Goal: Browse casually: Explore the website without a specific task or goal

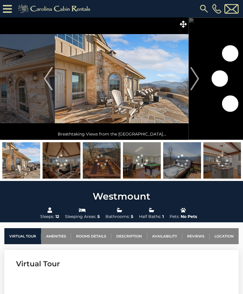
click at [200, 81] on button "Next" at bounding box center [194, 78] width 13 height 122
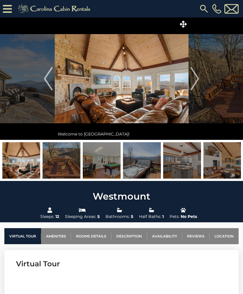
click at [196, 80] on img "Next" at bounding box center [195, 78] width 9 height 23
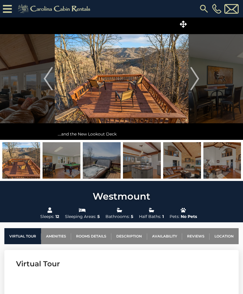
click at [197, 80] on img "Next" at bounding box center [195, 78] width 9 height 23
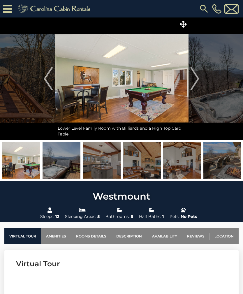
click at [196, 82] on img "Next" at bounding box center [195, 78] width 9 height 23
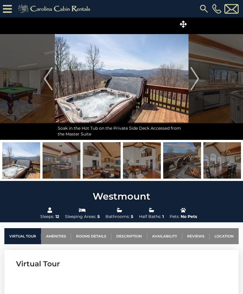
click at [197, 80] on img "Next" at bounding box center [195, 78] width 9 height 23
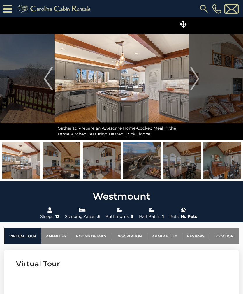
click at [198, 83] on img "Next" at bounding box center [195, 78] width 9 height 23
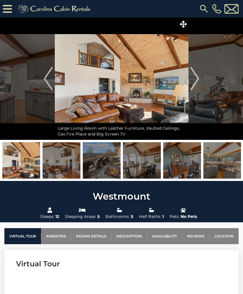
click at [197, 82] on img "Next" at bounding box center [195, 78] width 9 height 23
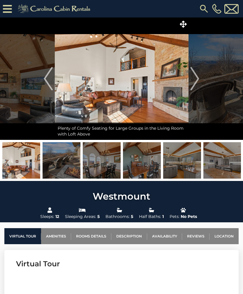
click at [196, 80] on img "Next" at bounding box center [195, 78] width 9 height 23
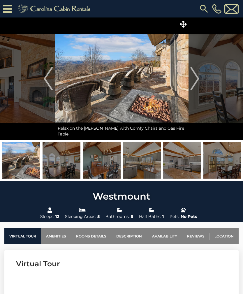
click at [197, 82] on img "Next" at bounding box center [195, 78] width 9 height 23
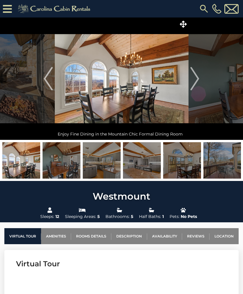
click at [198, 82] on img "Next" at bounding box center [195, 78] width 9 height 23
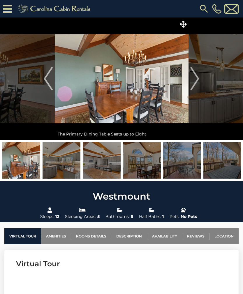
click at [198, 83] on img "Next" at bounding box center [195, 78] width 9 height 23
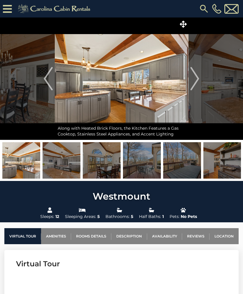
click at [198, 84] on img "Next" at bounding box center [195, 78] width 9 height 23
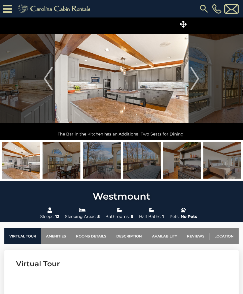
click at [197, 82] on img "Next" at bounding box center [195, 78] width 9 height 23
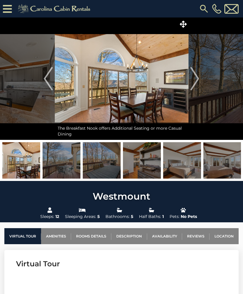
click at [194, 80] on img "Next" at bounding box center [195, 78] width 9 height 23
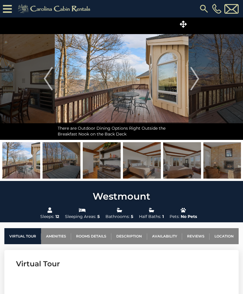
click at [199, 80] on img "Next" at bounding box center [195, 78] width 9 height 23
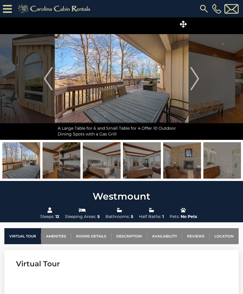
click at [197, 85] on img "Next" at bounding box center [195, 78] width 9 height 23
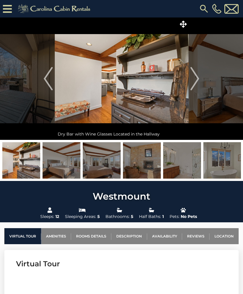
click at [198, 80] on img "Next" at bounding box center [195, 78] width 9 height 23
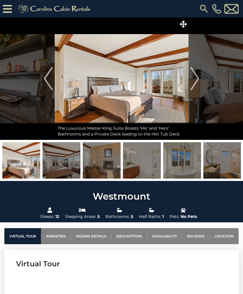
click at [199, 81] on img "Next" at bounding box center [195, 78] width 9 height 23
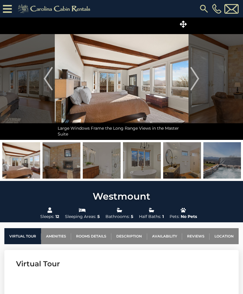
click at [197, 82] on img "Next" at bounding box center [195, 78] width 9 height 23
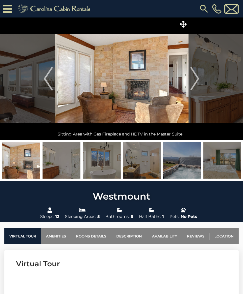
click at [196, 80] on img "Next" at bounding box center [195, 78] width 9 height 23
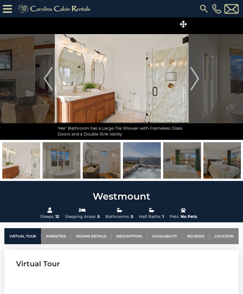
click at [198, 82] on img "Next" at bounding box center [195, 78] width 9 height 23
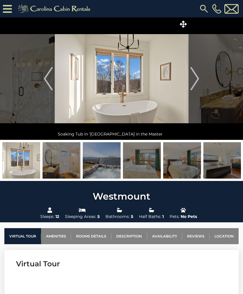
click at [201, 79] on button "Next" at bounding box center [194, 78] width 13 height 122
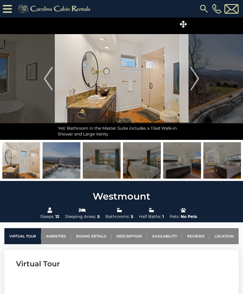
click at [196, 84] on img "Next" at bounding box center [195, 78] width 9 height 23
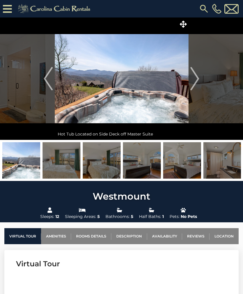
click at [199, 83] on img "Next" at bounding box center [195, 78] width 9 height 23
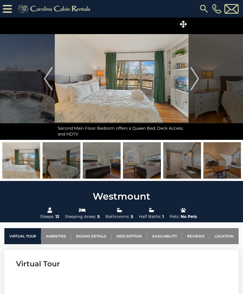
click at [199, 83] on img "Next" at bounding box center [195, 78] width 9 height 23
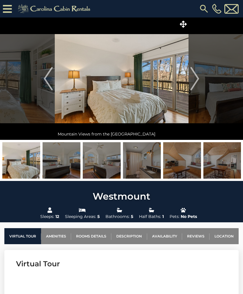
click at [196, 82] on img "Next" at bounding box center [195, 78] width 9 height 23
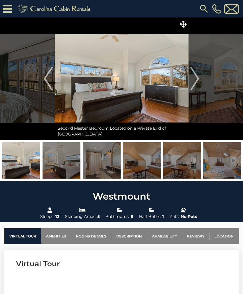
click at [200, 80] on button "Next" at bounding box center [194, 78] width 13 height 122
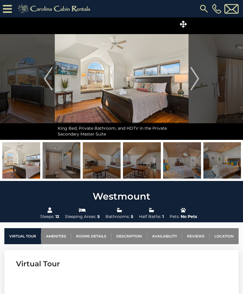
click at [198, 82] on img "Next" at bounding box center [195, 78] width 9 height 23
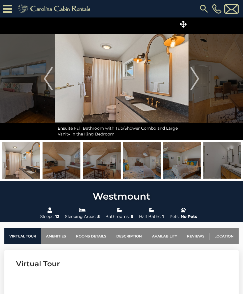
click at [198, 84] on img "Next" at bounding box center [195, 78] width 9 height 23
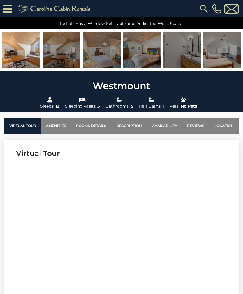
scroll to position [121, 0]
